Goal: Task Accomplishment & Management: Use online tool/utility

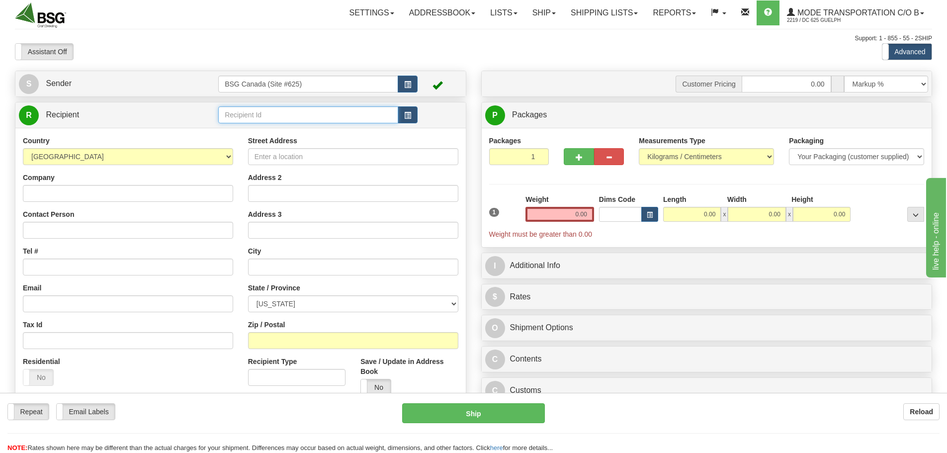
click at [324, 111] on input "text" at bounding box center [308, 114] width 180 height 17
click at [340, 127] on div "GRANITE BREWERY" at bounding box center [306, 130] width 170 height 11
type input "GRANITE BREWERY"
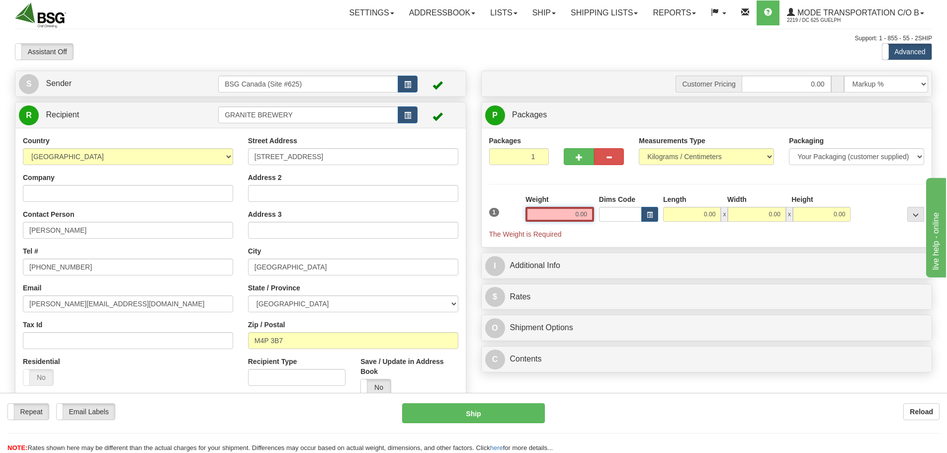
drag, startPoint x: 549, startPoint y: 219, endPoint x: 641, endPoint y: 222, distance: 91.5
click at [639, 222] on div "1 Weight 0.00 Dims Code 0.00" at bounding box center [707, 216] width 440 height 45
paste input "1.1095"
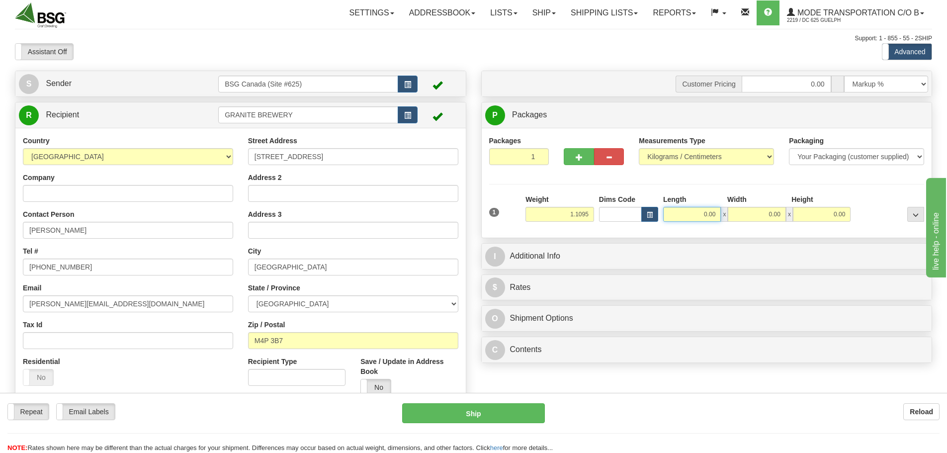
type input "1.11"
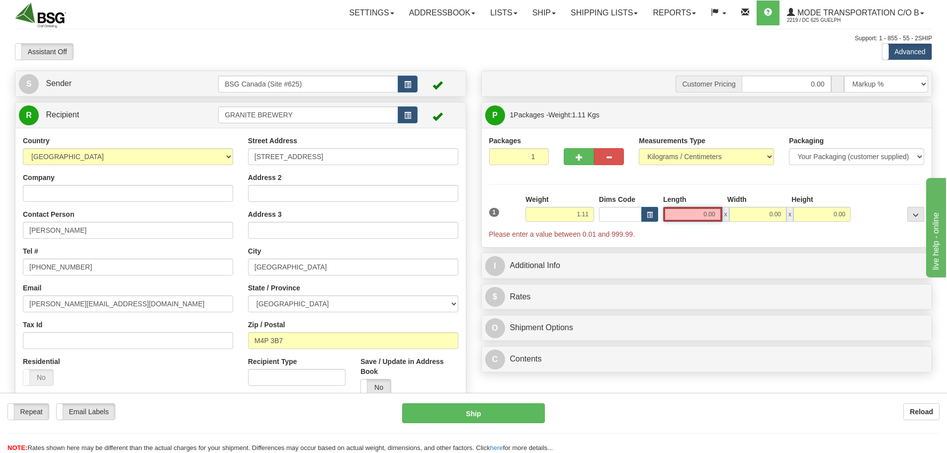
click at [699, 215] on input "0.00" at bounding box center [692, 214] width 59 height 15
type input "15.00"
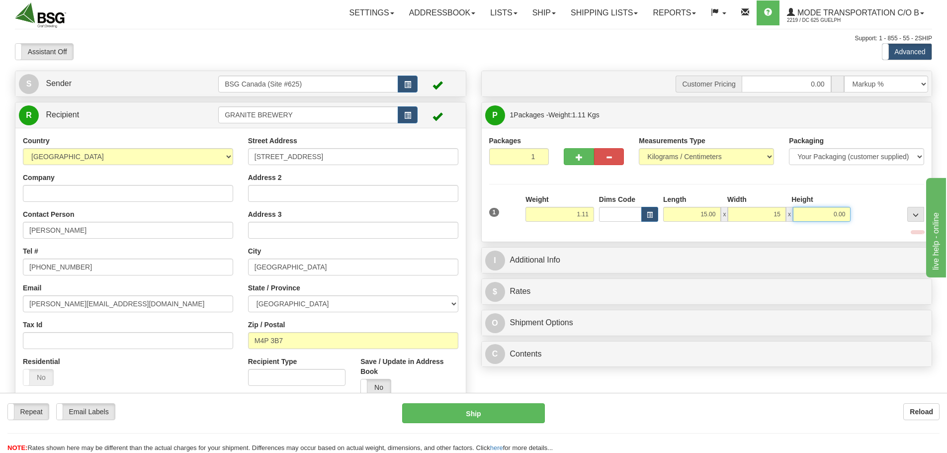
type input "15.00"
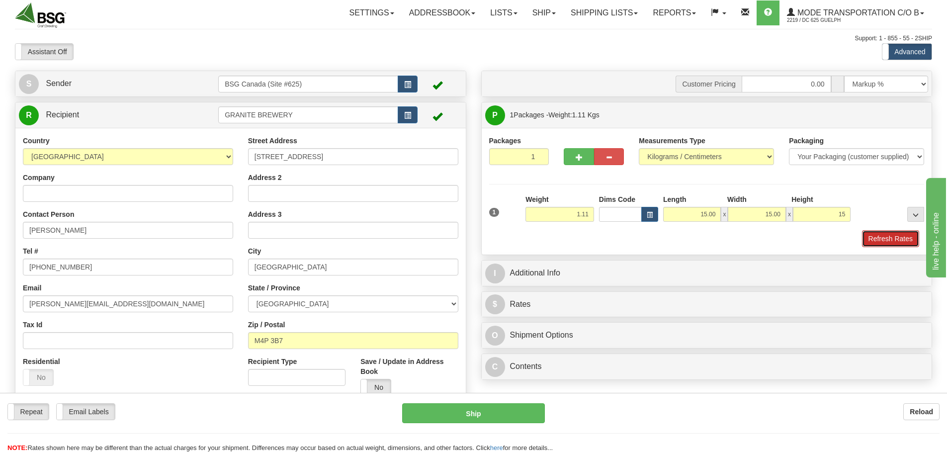
type input "15.00"
click at [892, 235] on button "Refresh Rates" at bounding box center [890, 238] width 57 height 17
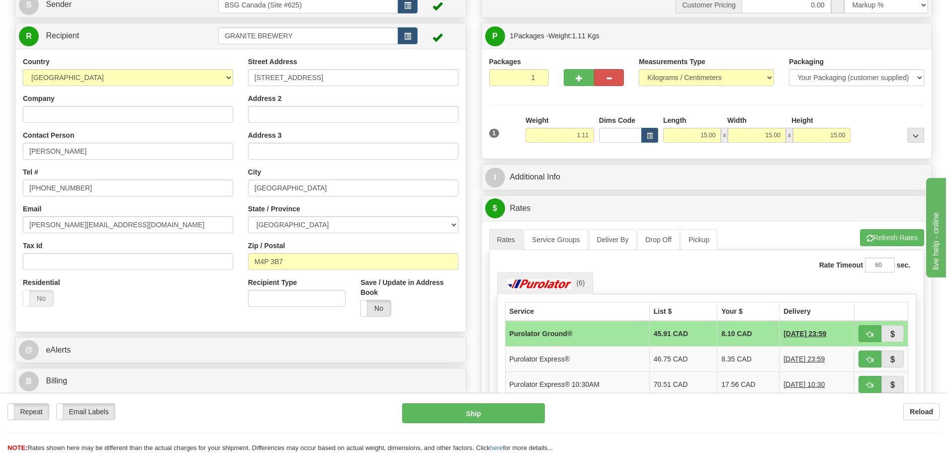
scroll to position [99, 0]
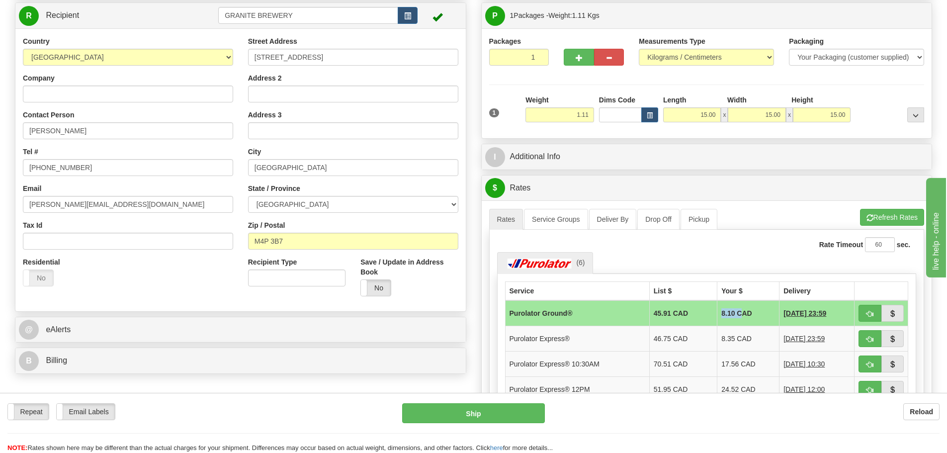
drag, startPoint x: 709, startPoint y: 317, endPoint x: 727, endPoint y: 314, distance: 17.6
click at [729, 316] on td "8.10 CAD" at bounding box center [748, 313] width 62 height 26
copy td "8.10"
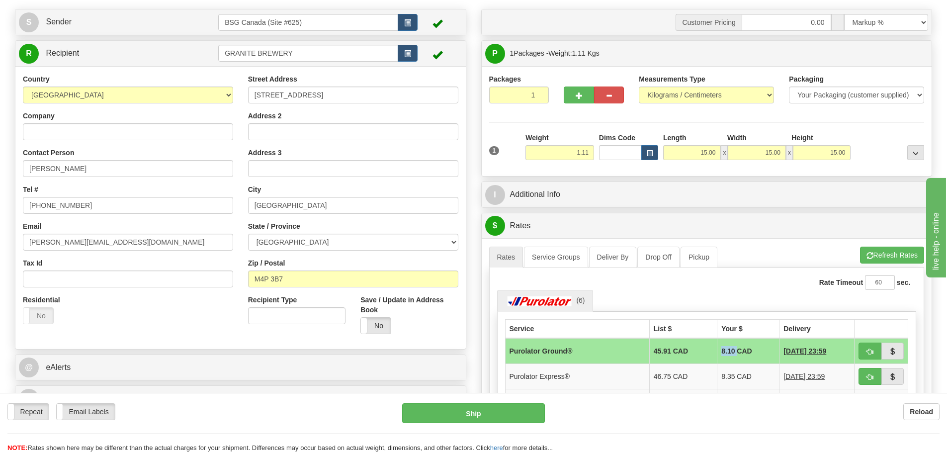
scroll to position [0, 0]
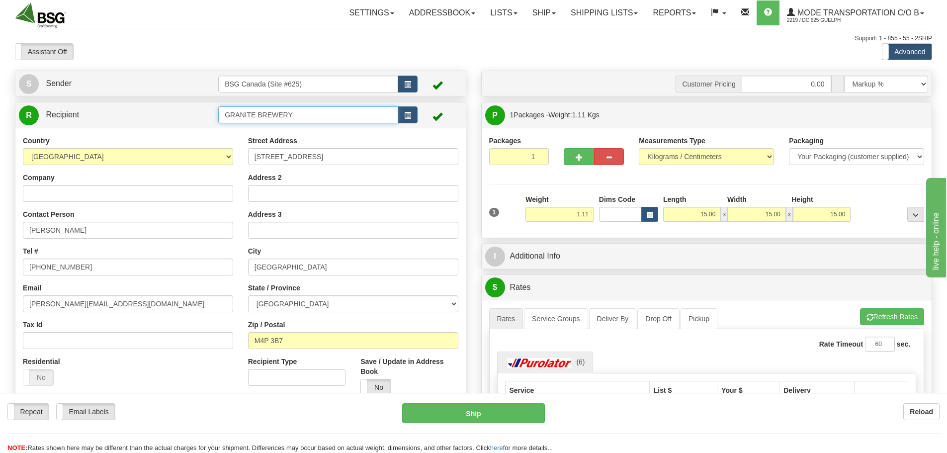
drag, startPoint x: 327, startPoint y: 111, endPoint x: 203, endPoint y: 112, distance: 124.3
click at [203, 112] on tr "R Recipient GRANITE BREWERY" at bounding box center [240, 115] width 443 height 20
click at [270, 129] on div "DUNROBIN DISTILLERIES" at bounding box center [306, 130] width 170 height 11
type input "DUNROBIN DISTILLERIES"
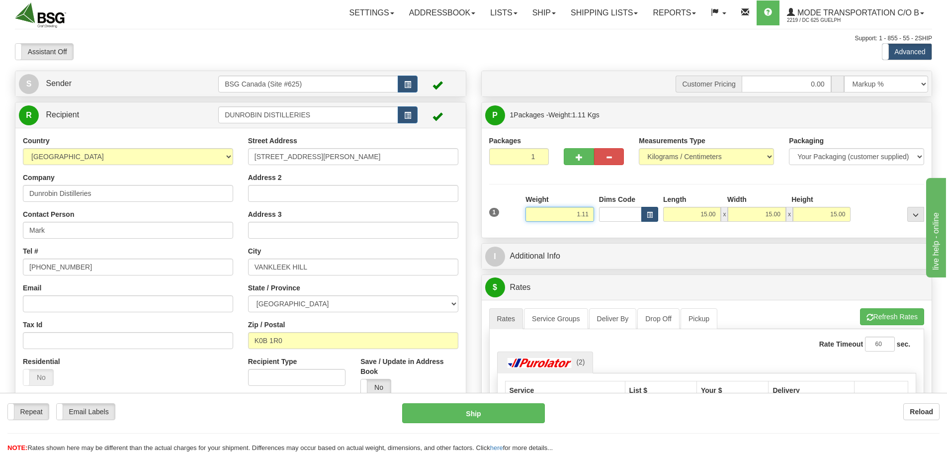
drag, startPoint x: 573, startPoint y: 214, endPoint x: 658, endPoint y: 214, distance: 85.0
click at [657, 214] on div "1 Weight 1.11 Dims Code x x" at bounding box center [707, 211] width 440 height 35
paste input "27.3684"
type input "27.37"
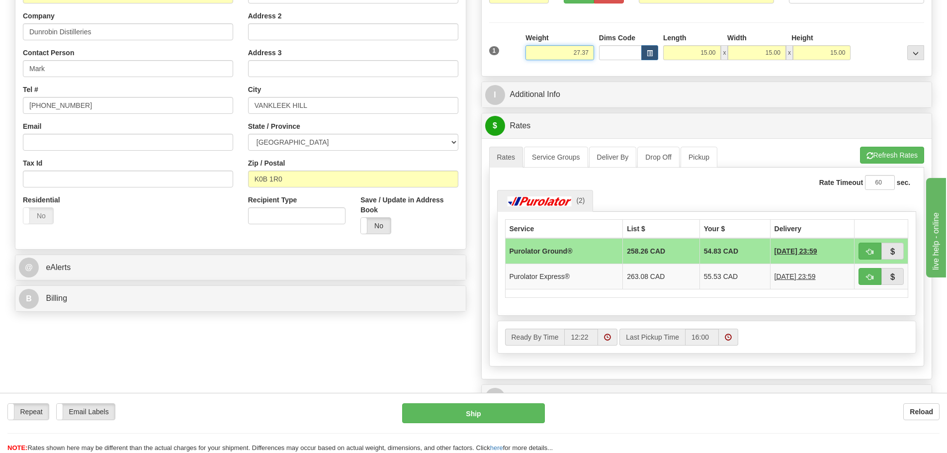
scroll to position [199, 0]
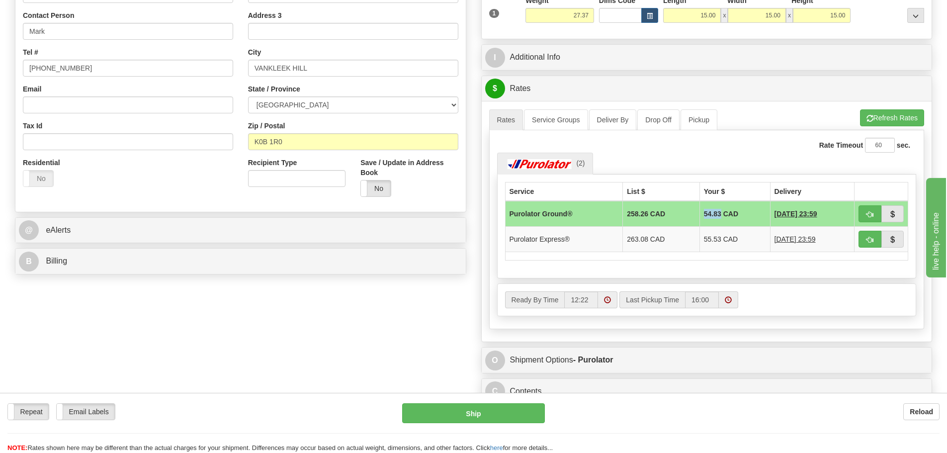
drag, startPoint x: 690, startPoint y: 214, endPoint x: 711, endPoint y: 211, distance: 20.6
click at [711, 211] on td "54.83 CAD" at bounding box center [734, 214] width 71 height 26
copy td "54.83"
